Goal: Use online tool/utility: Utilize a website feature to perform a specific function

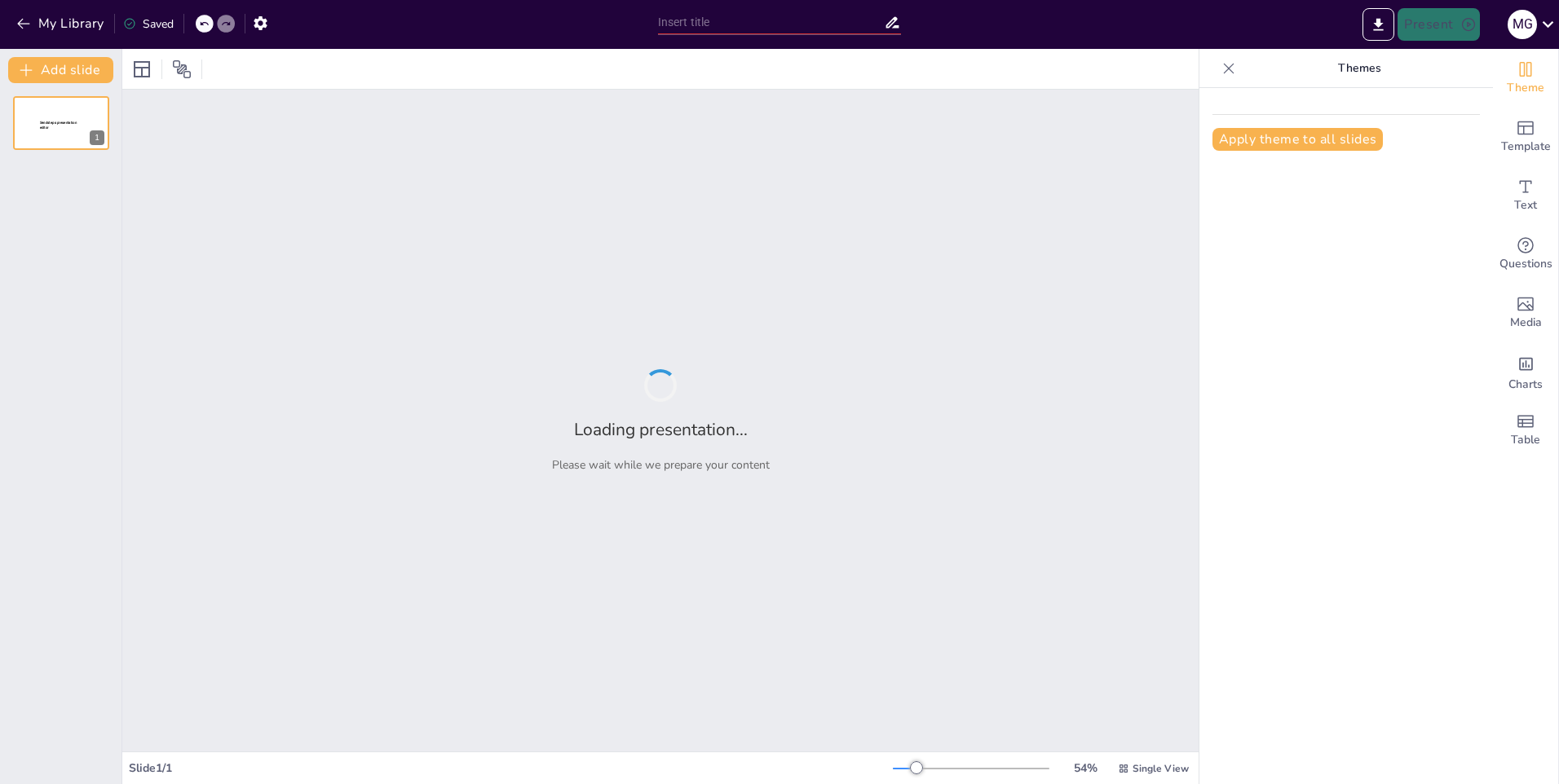
type input "New Sendsteps"
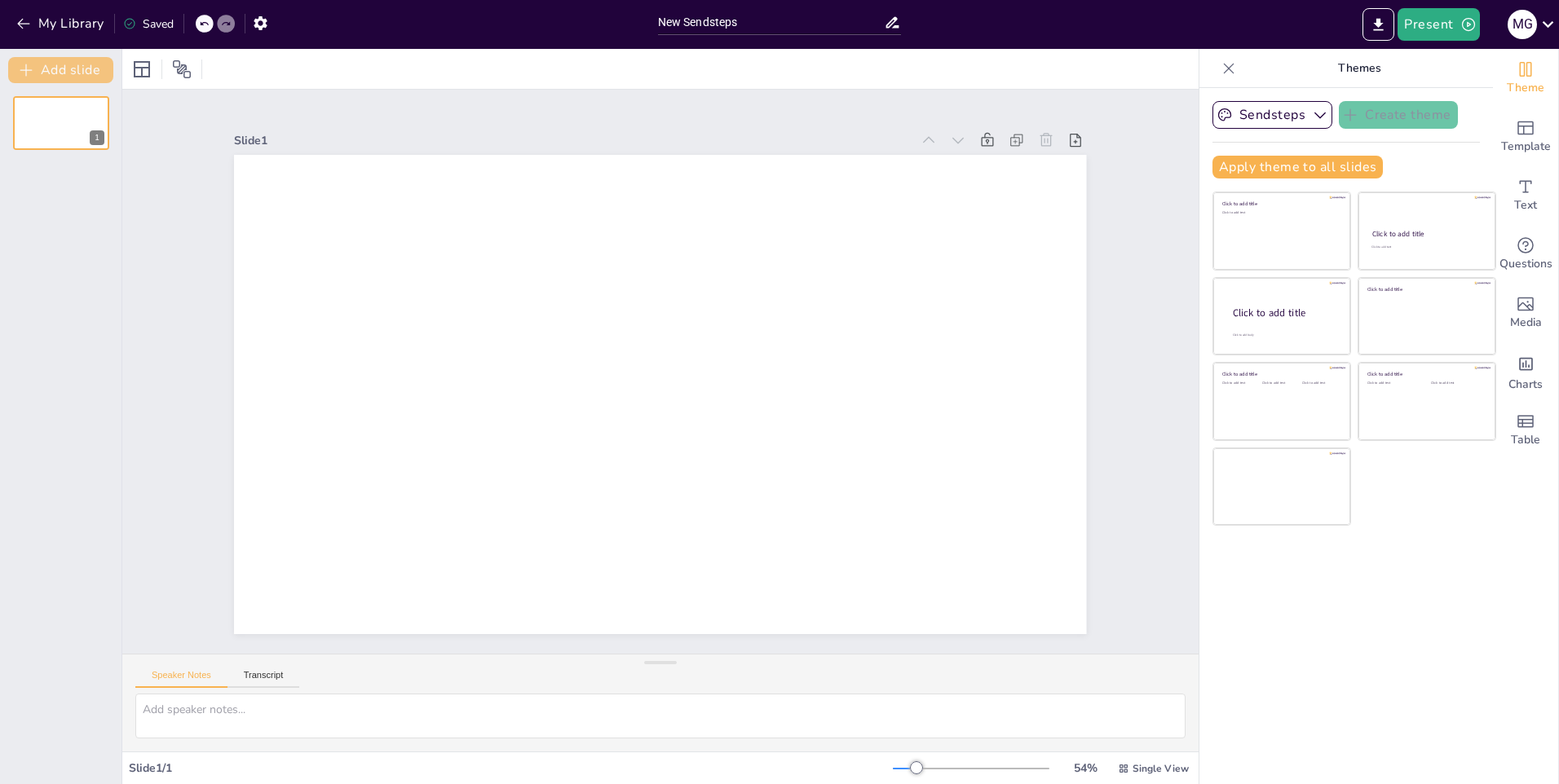
click at [78, 71] on button "Add slide" at bounding box center [60, 69] width 106 height 26
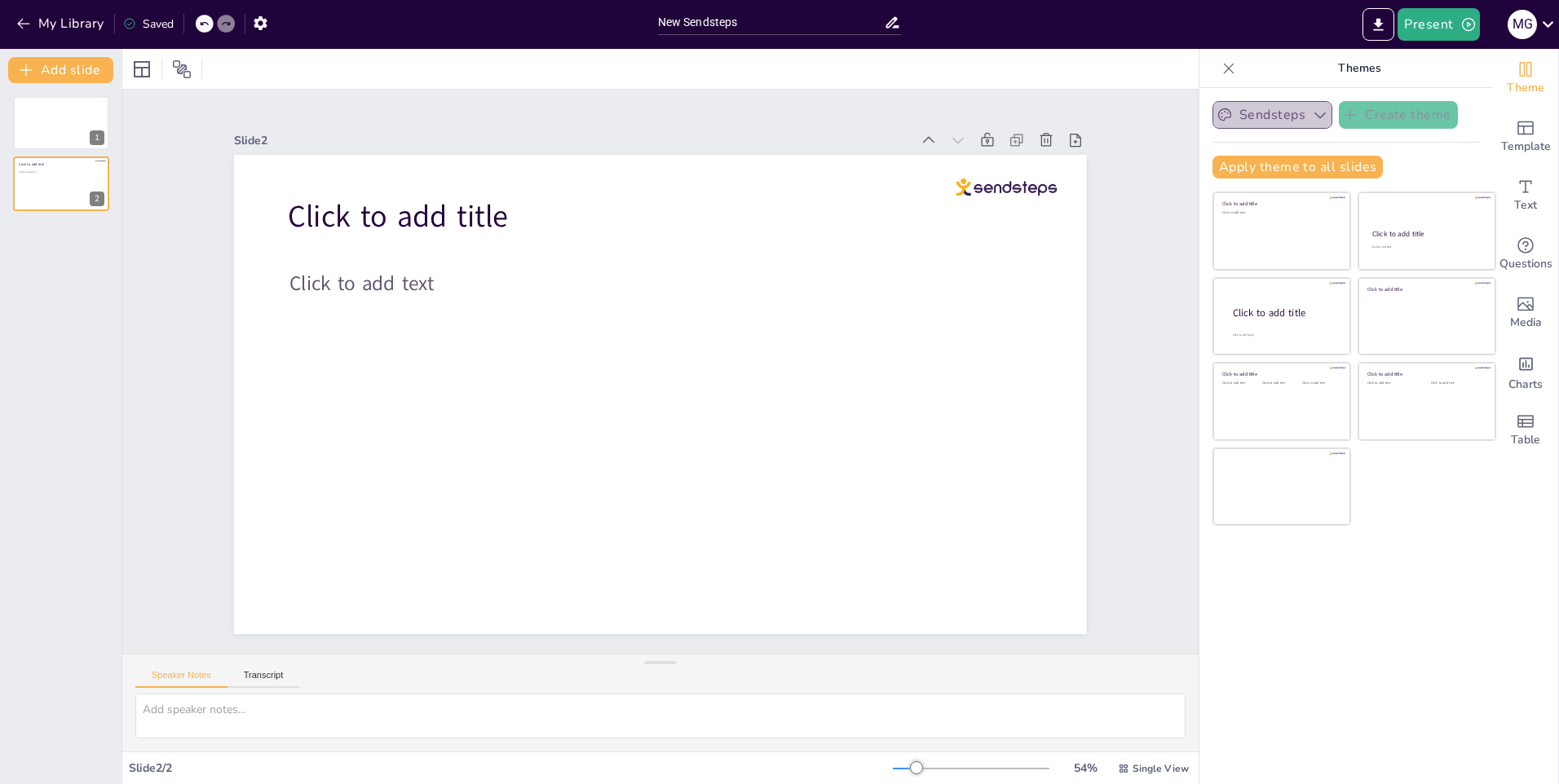
click at [1312, 116] on icon "button" at bounding box center [1320, 114] width 16 height 16
click at [253, 21] on icon "button" at bounding box center [260, 23] width 17 height 17
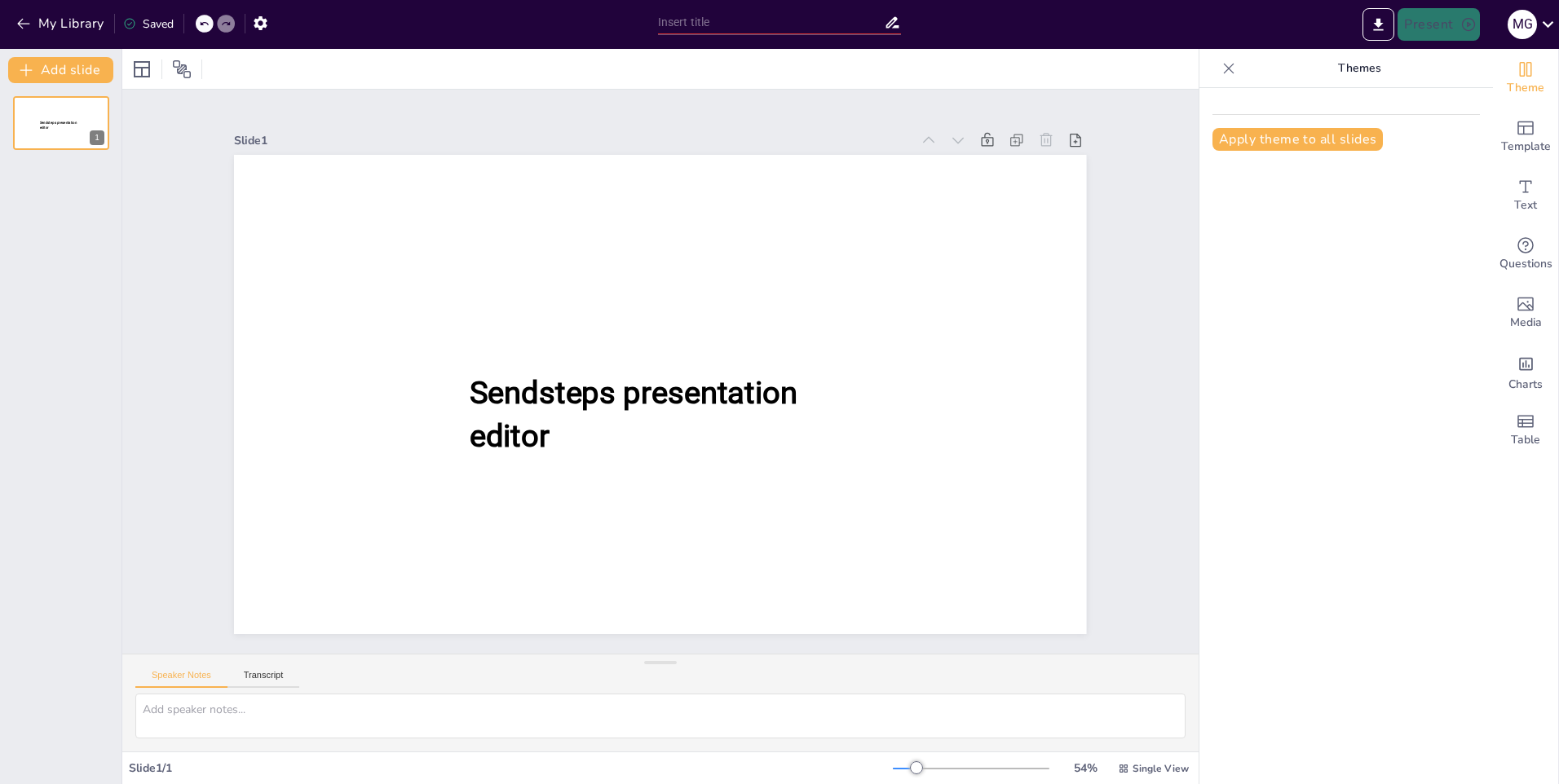
type input "New Sendsteps"
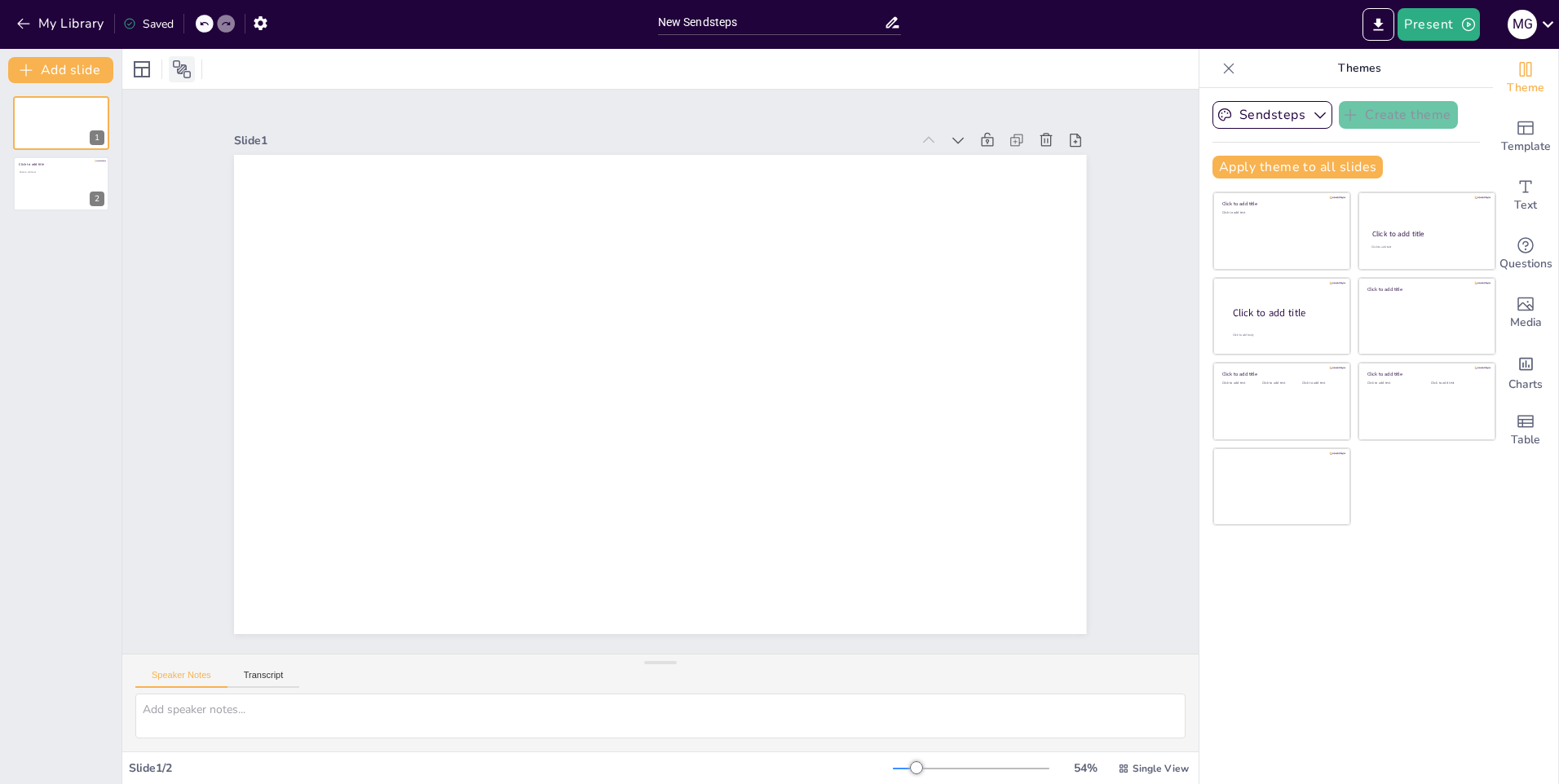
click at [183, 63] on icon at bounding box center [181, 69] width 19 height 19
